Goal: Use online tool/utility: Use online tool/utility

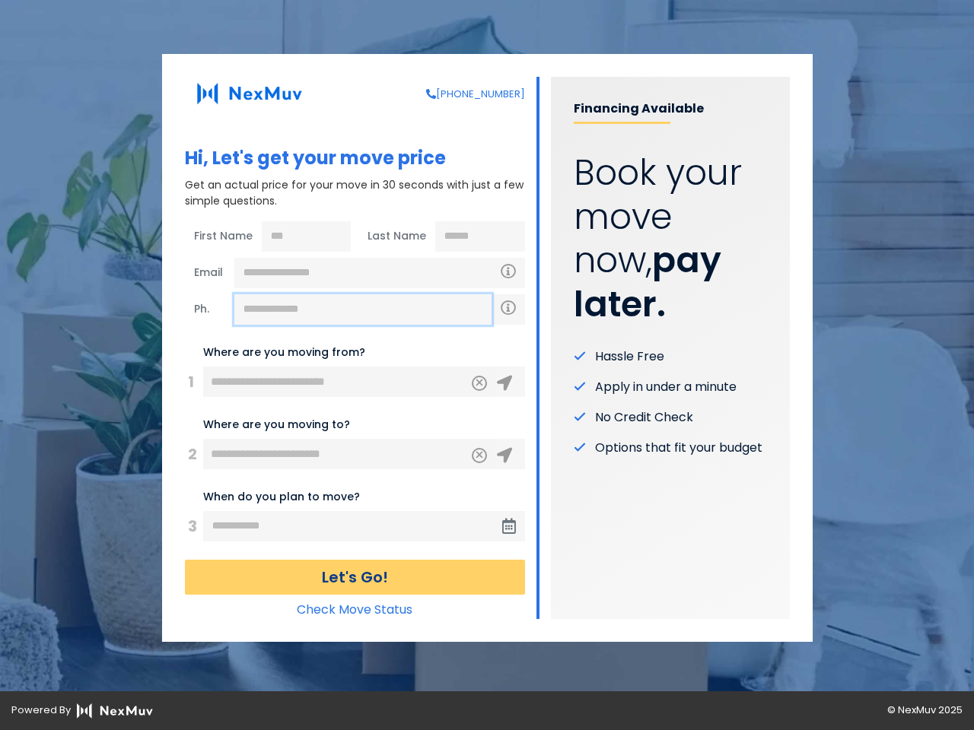
click at [363, 310] on input "text" at bounding box center [362, 309] width 257 height 30
click at [479, 383] on icon "Clear" at bounding box center [479, 381] width 9 height 14
click at [504, 383] on icon at bounding box center [504, 383] width 15 height 15
click at [479, 456] on icon "Clear" at bounding box center [479, 454] width 9 height 14
click at [504, 456] on icon at bounding box center [504, 455] width 15 height 15
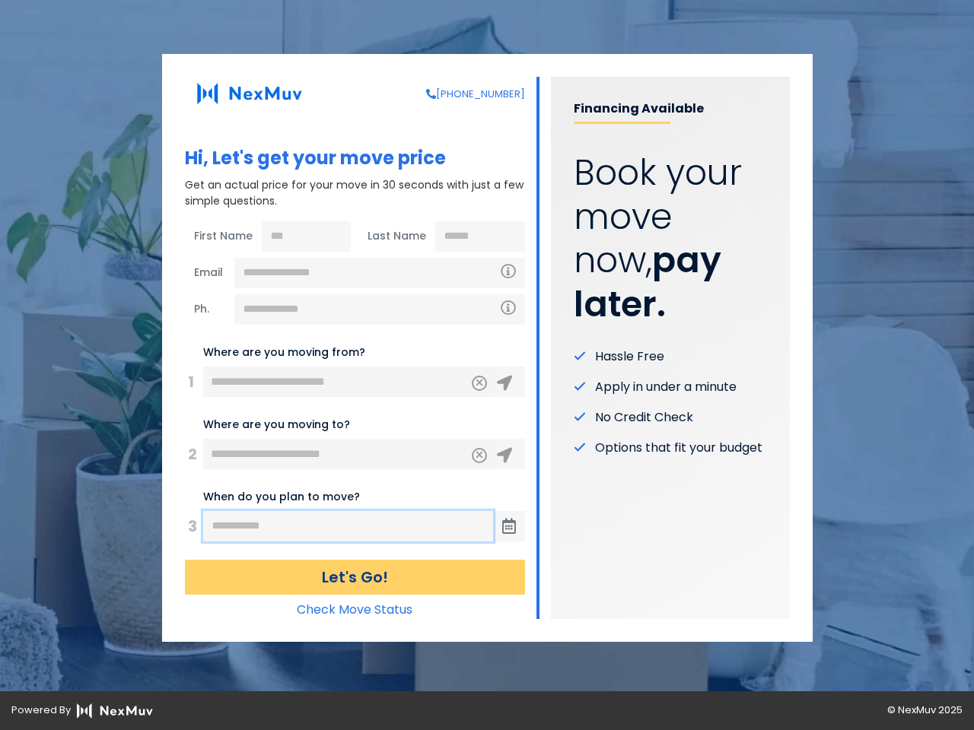
click at [348, 526] on input "text" at bounding box center [348, 526] width 290 height 30
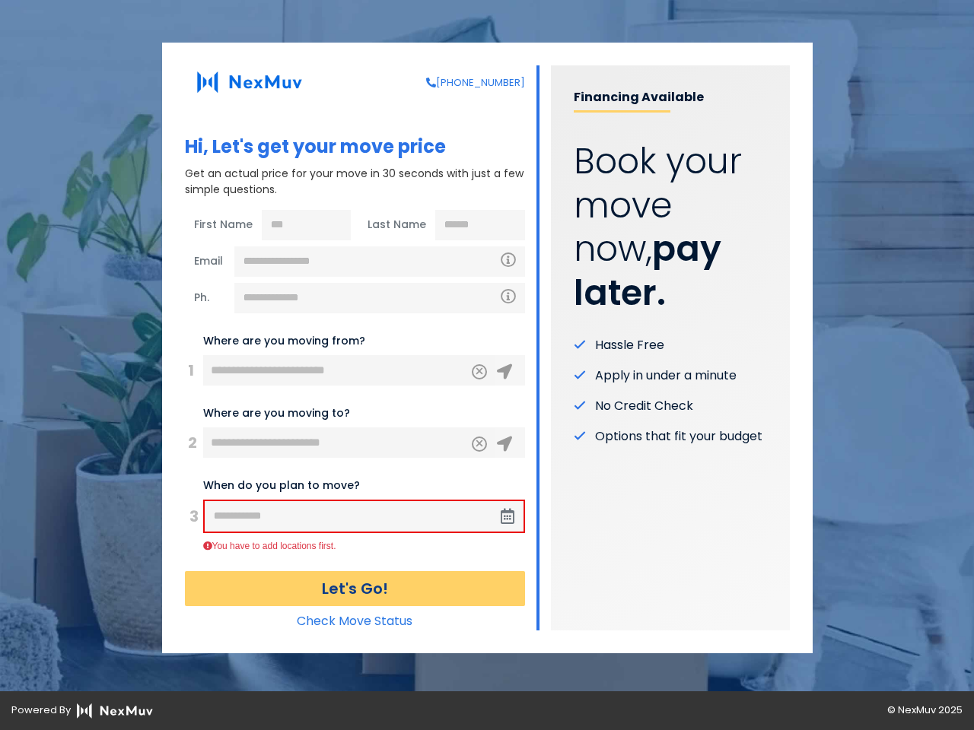
click at [509, 526] on span at bounding box center [507, 516] width 32 height 30
click at [354, 577] on button "Let's Go!" at bounding box center [355, 588] width 340 height 35
